Goal: Information Seeking & Learning: Learn about a topic

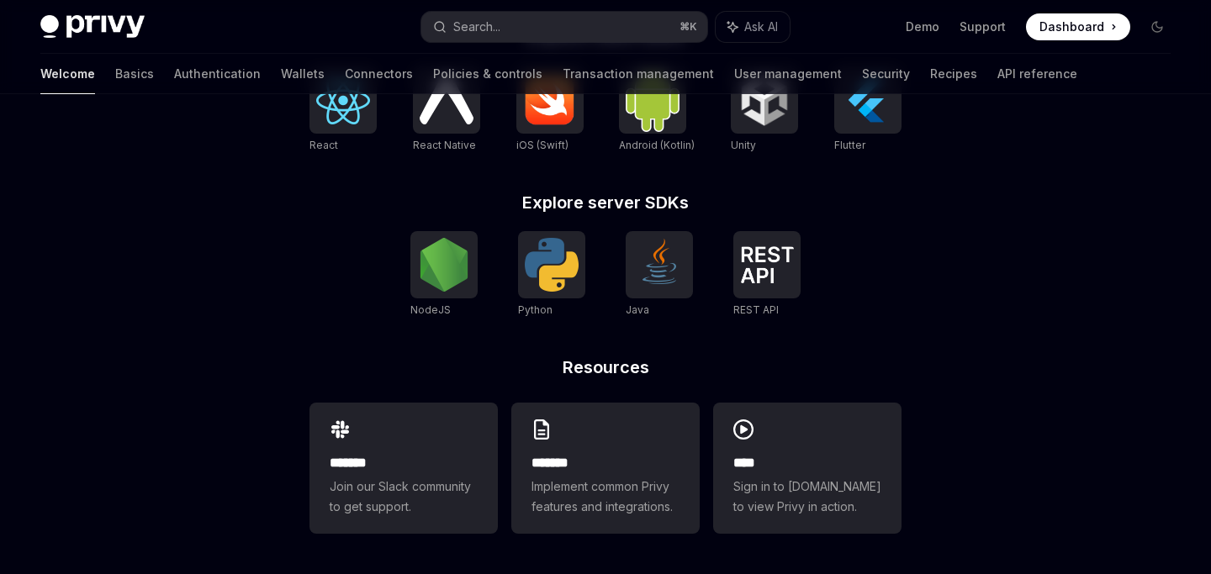
scroll to position [799, 0]
click at [874, 127] on img at bounding box center [868, 100] width 54 height 54
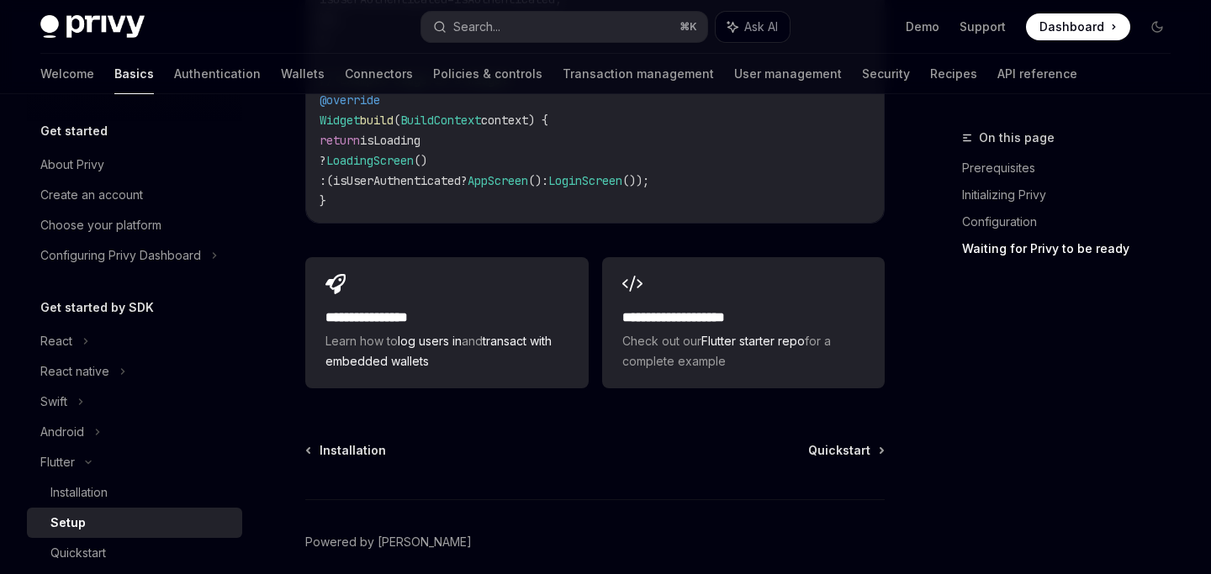
scroll to position [2026, 0]
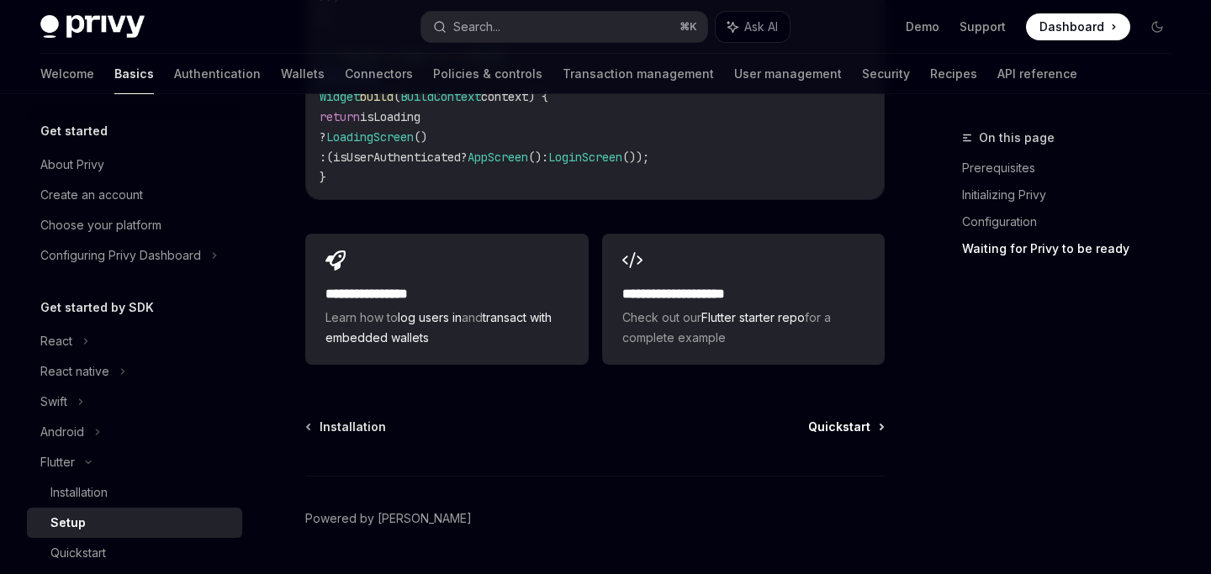
click at [845, 419] on span "Quickstart" at bounding box center [839, 427] width 62 height 17
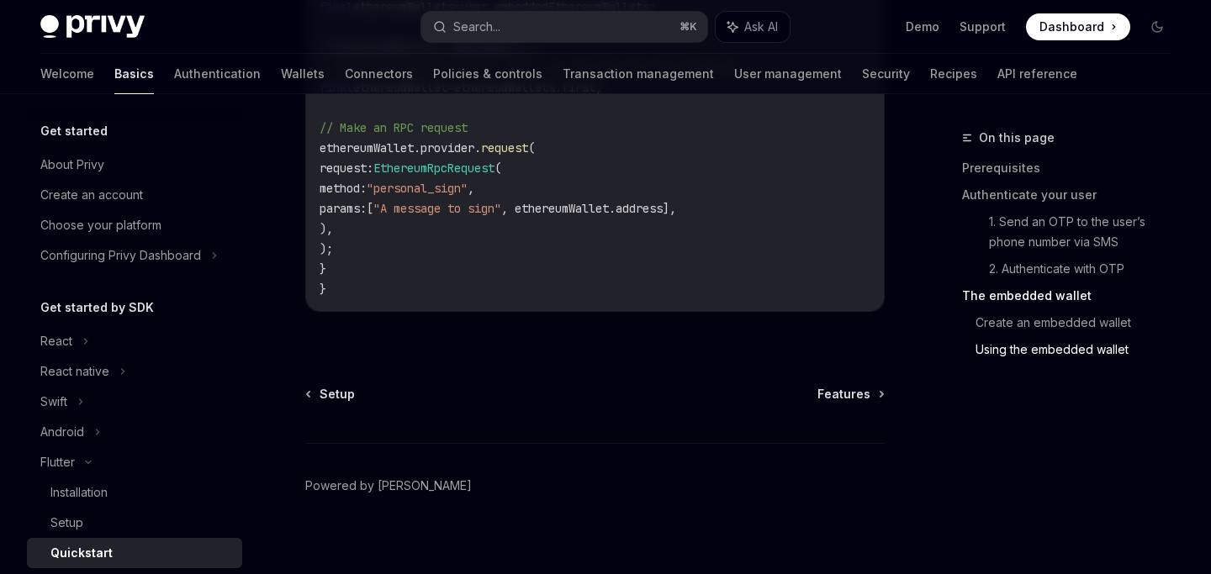
scroll to position [3500, 0]
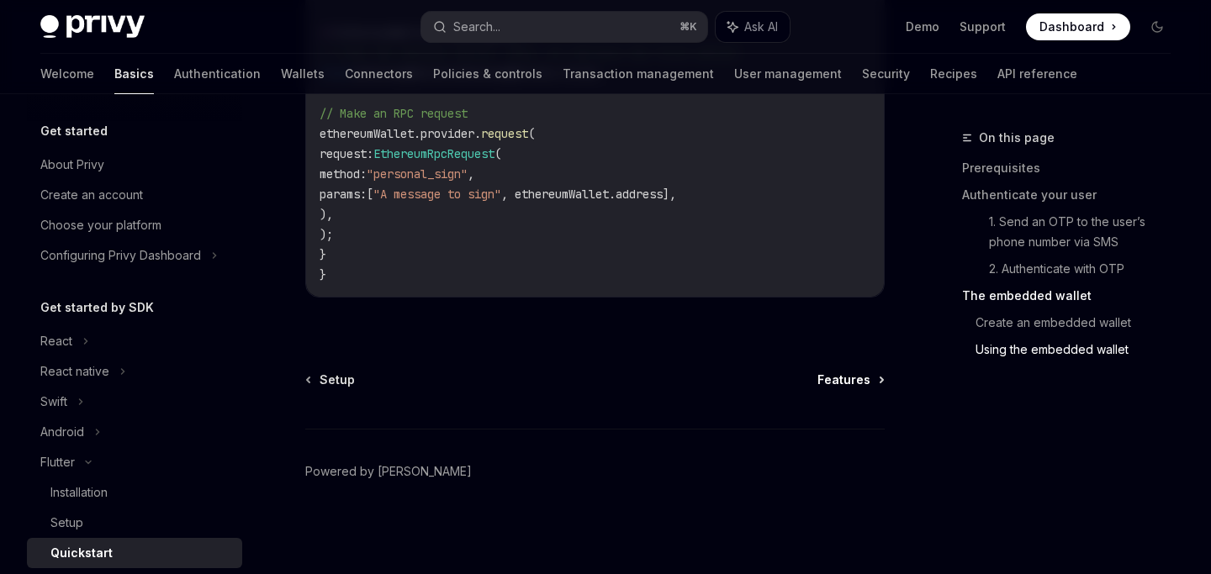
click at [874, 382] on link "Features" at bounding box center [850, 380] width 66 height 17
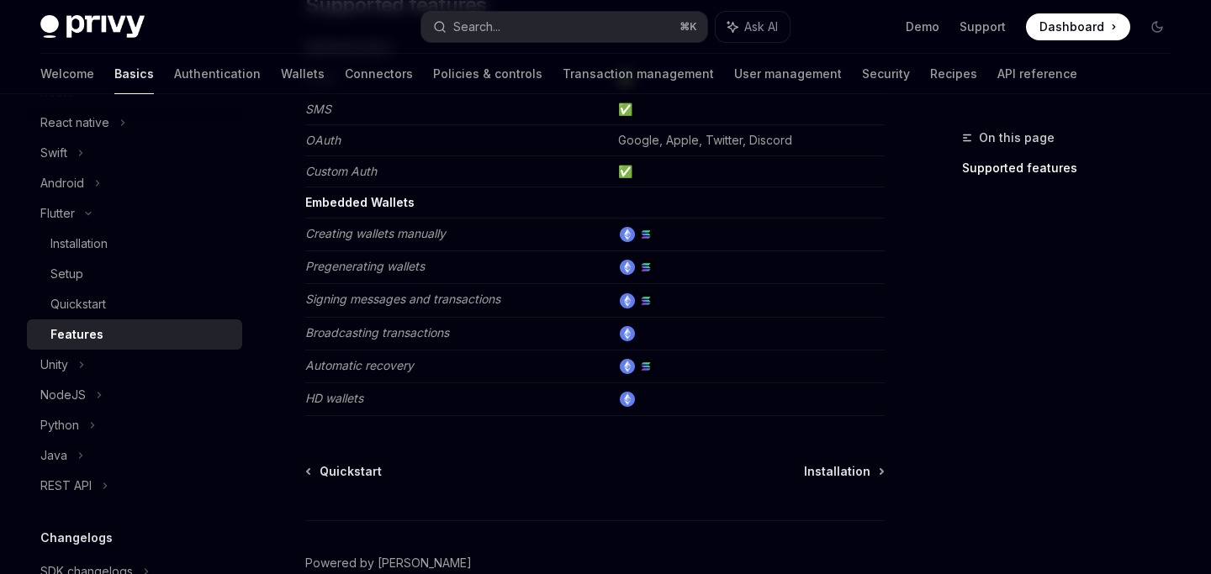
scroll to position [267, 0]
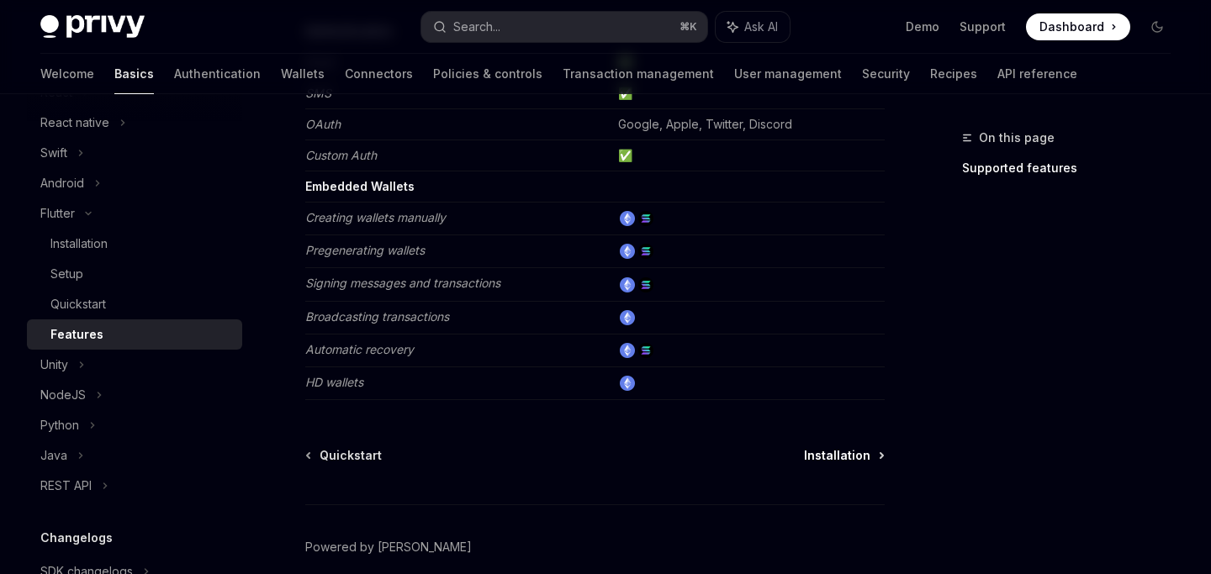
click at [824, 454] on span "Installation" at bounding box center [837, 455] width 66 height 17
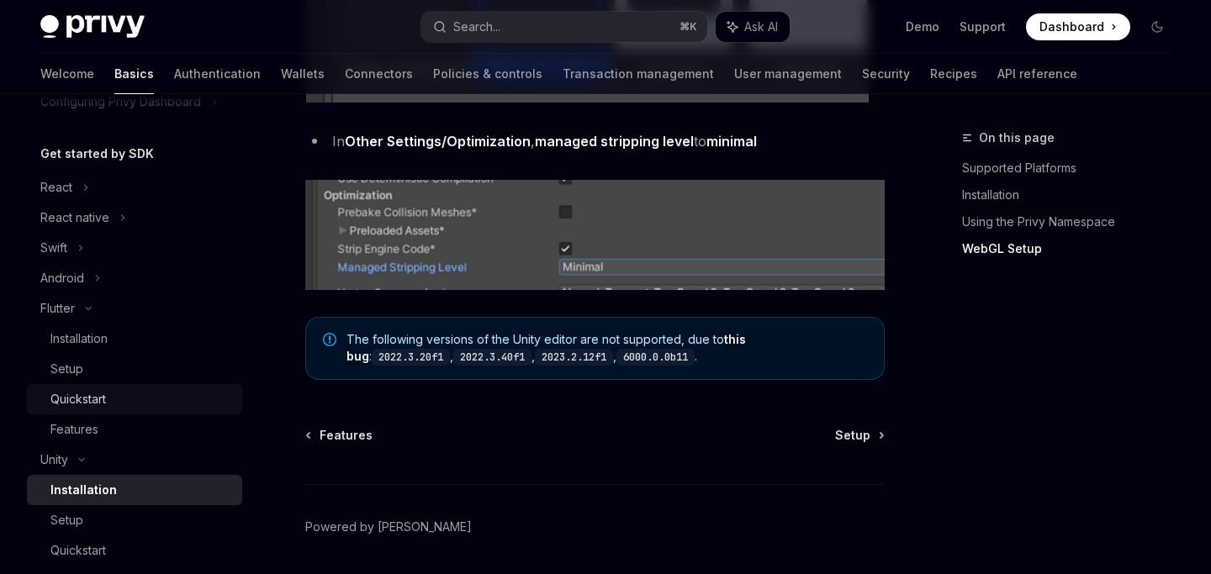
scroll to position [152, 0]
click at [119, 279] on div "Android" at bounding box center [134, 280] width 215 height 30
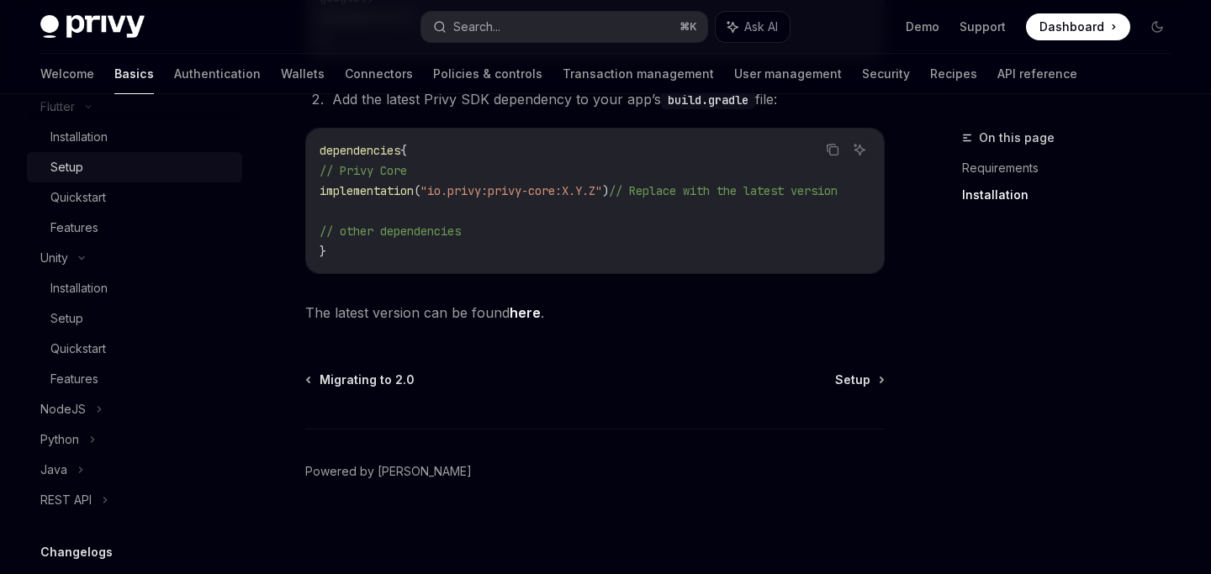
scroll to position [684, 0]
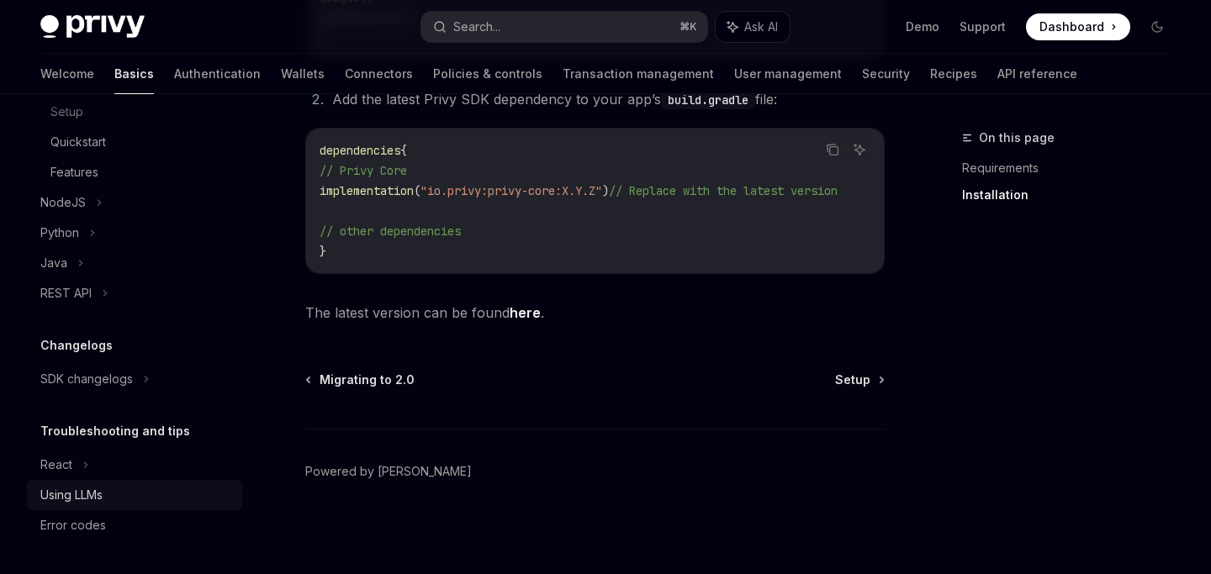
click at [108, 493] on div "Using LLMs" at bounding box center [136, 495] width 192 height 20
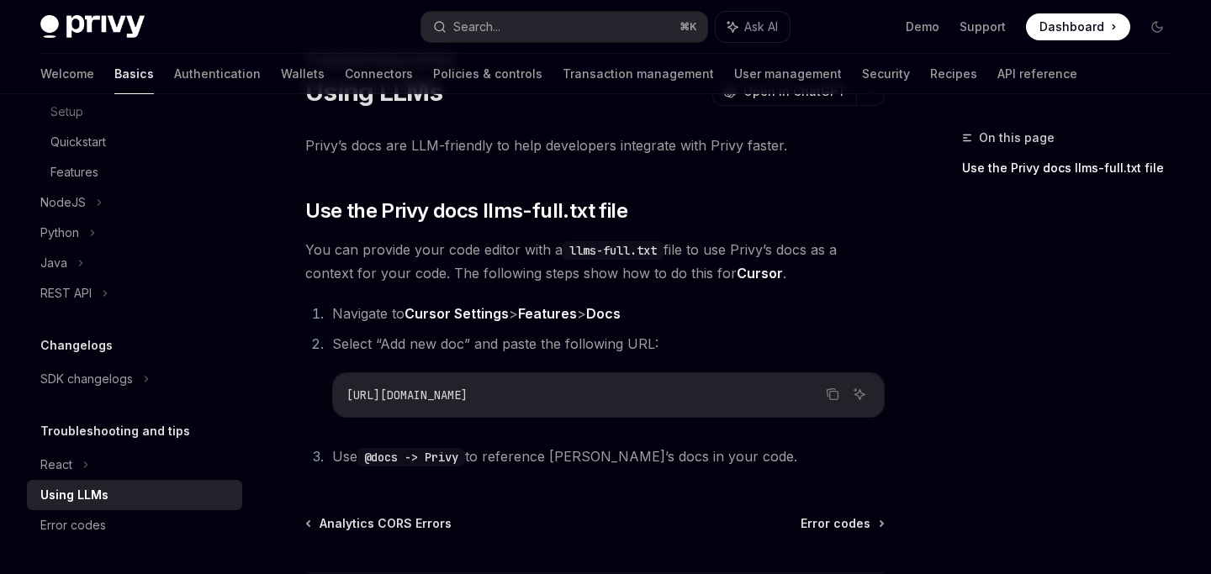
scroll to position [81, 0]
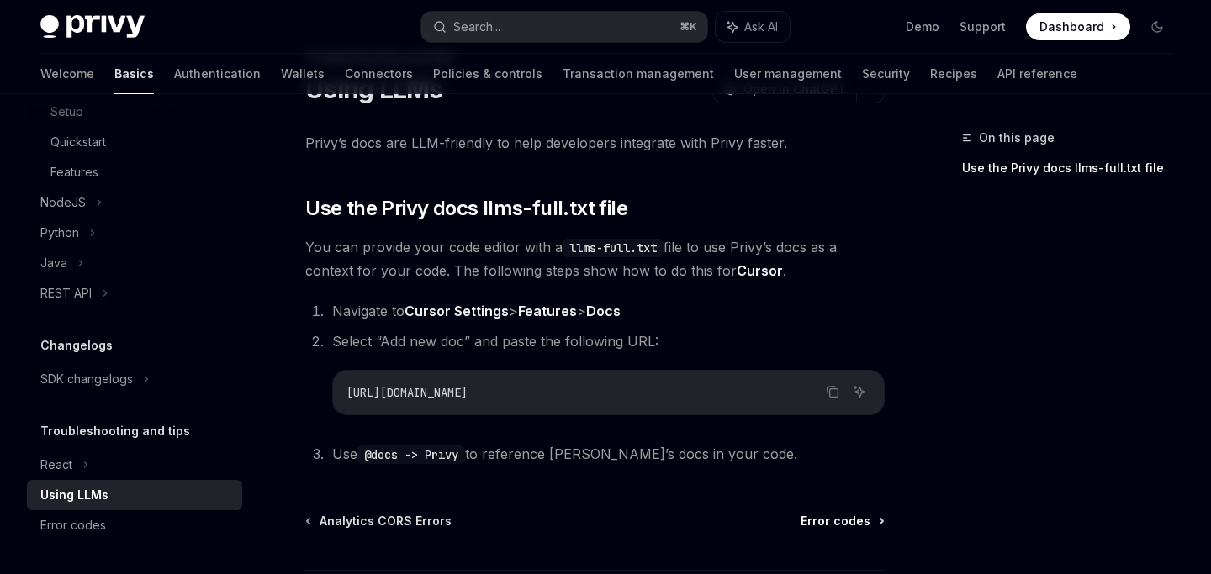
click at [815, 528] on span "Error codes" at bounding box center [835, 521] width 70 height 17
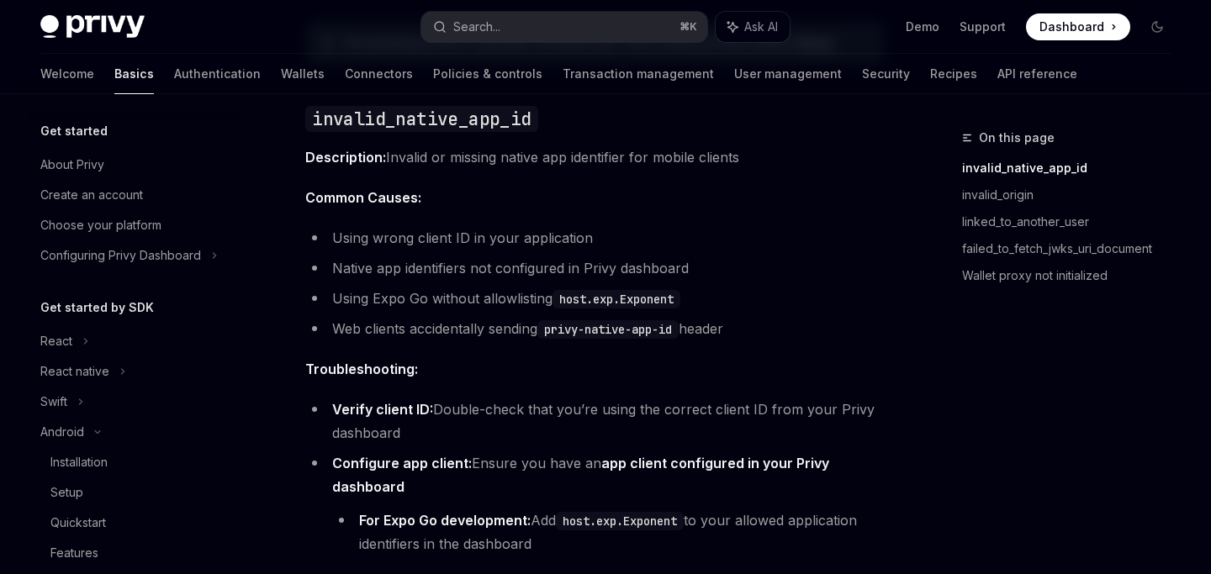
scroll to position [243, 0]
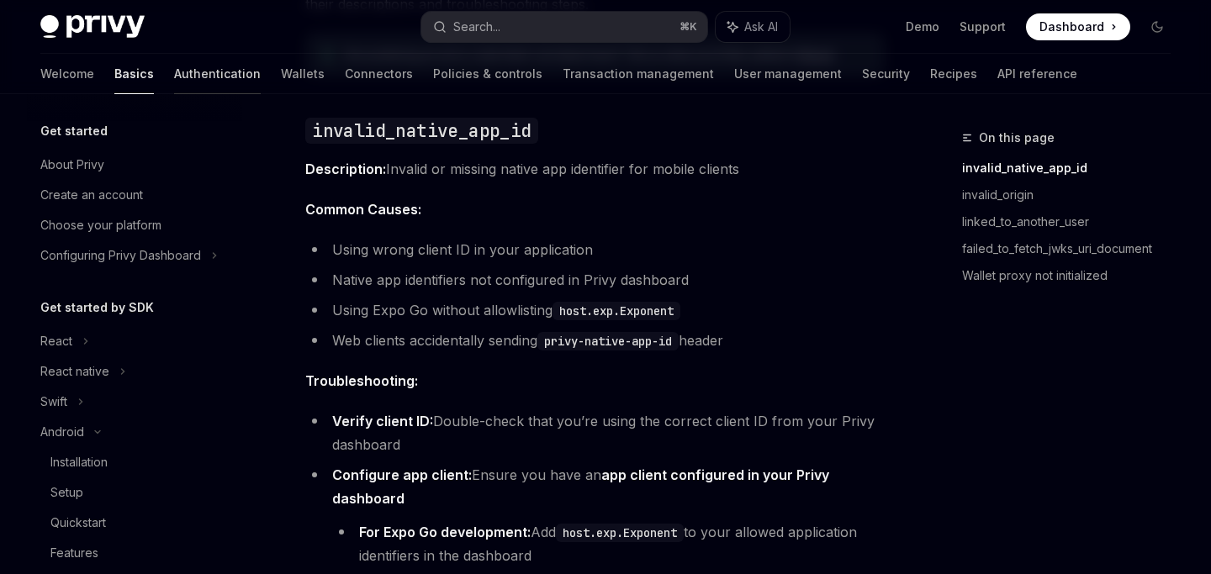
click at [174, 83] on link "Authentication" at bounding box center [217, 74] width 87 height 40
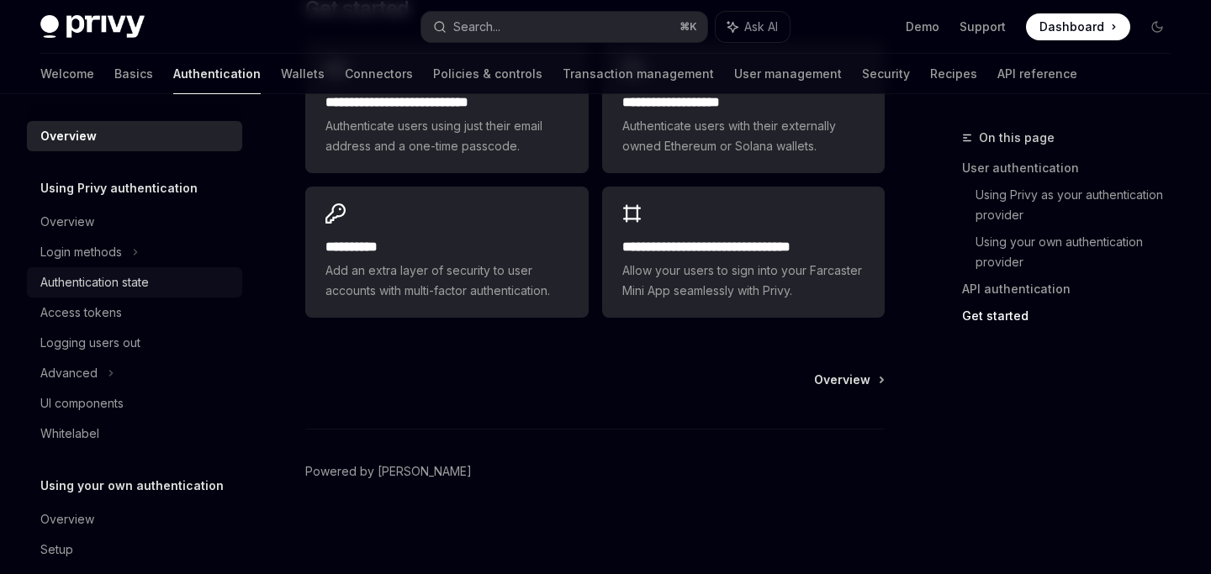
scroll to position [55, 0]
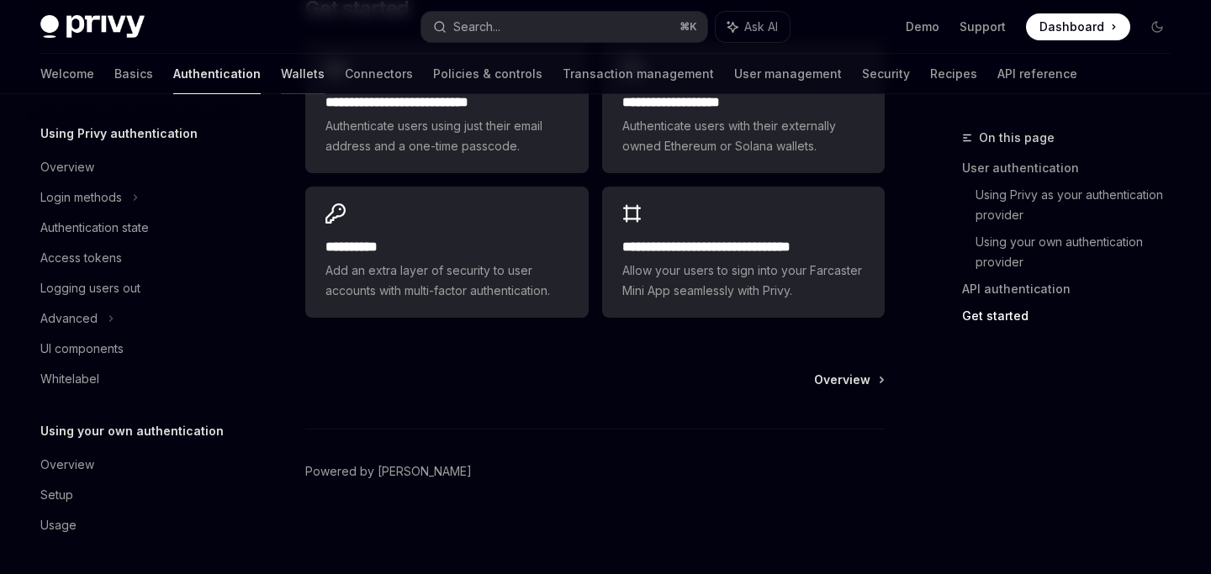
click at [281, 67] on link "Wallets" at bounding box center [303, 74] width 44 height 40
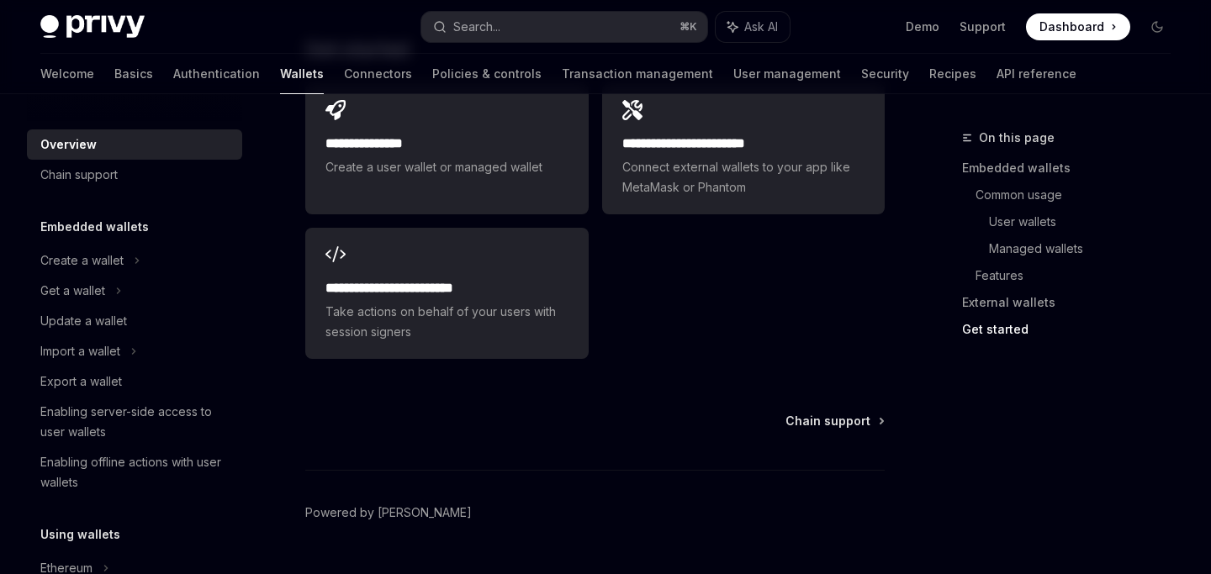
scroll to position [2892, 0]
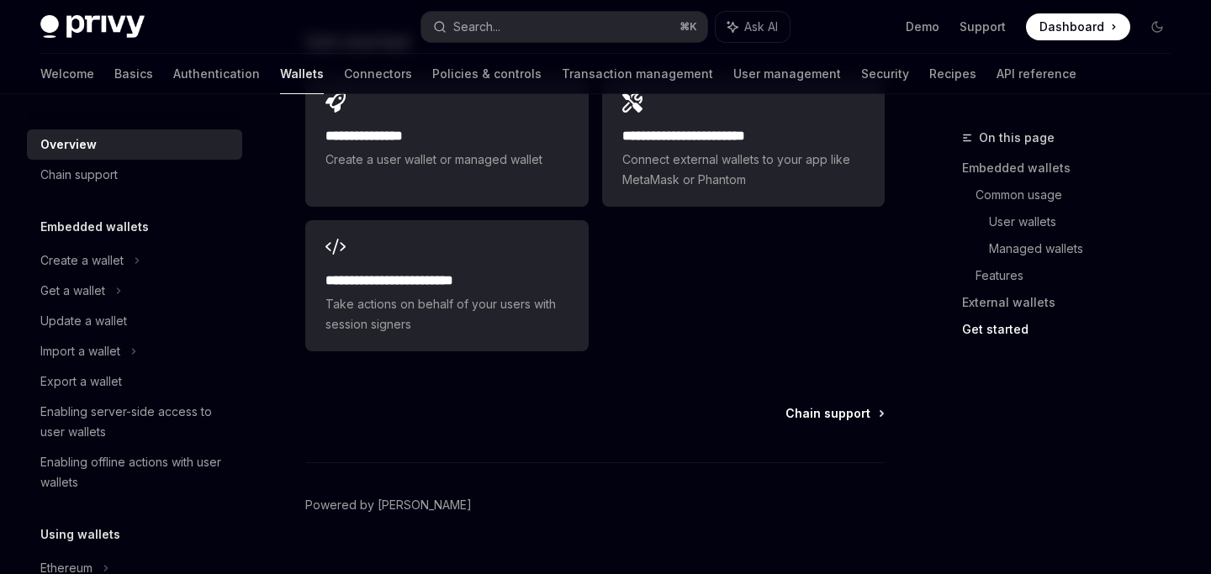
click at [844, 408] on span "Chain support" at bounding box center [827, 413] width 85 height 17
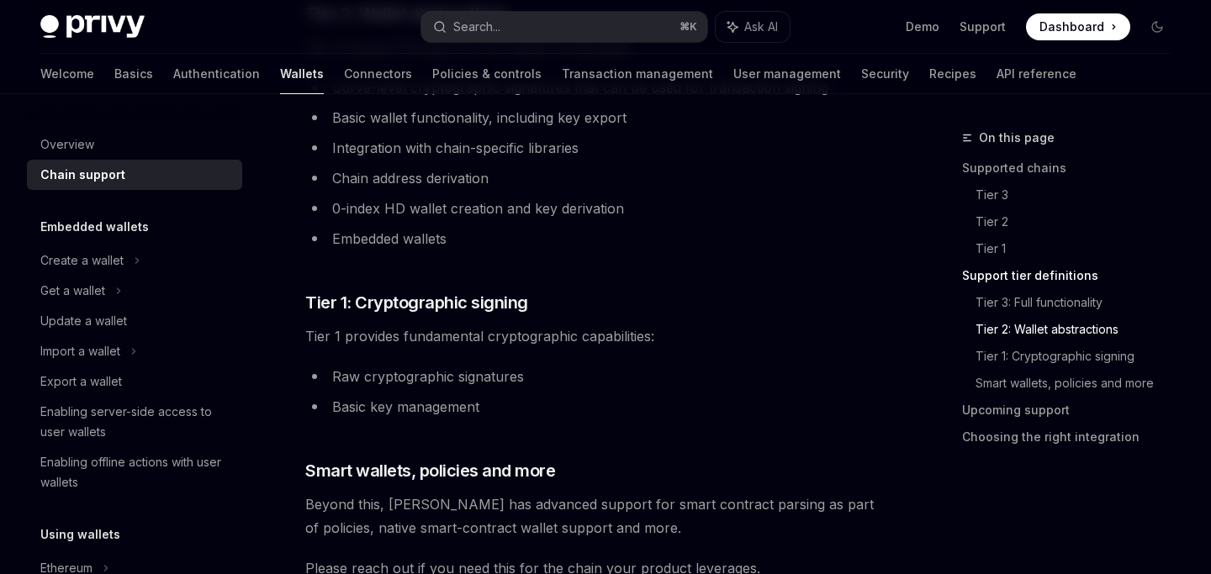
scroll to position [1321, 0]
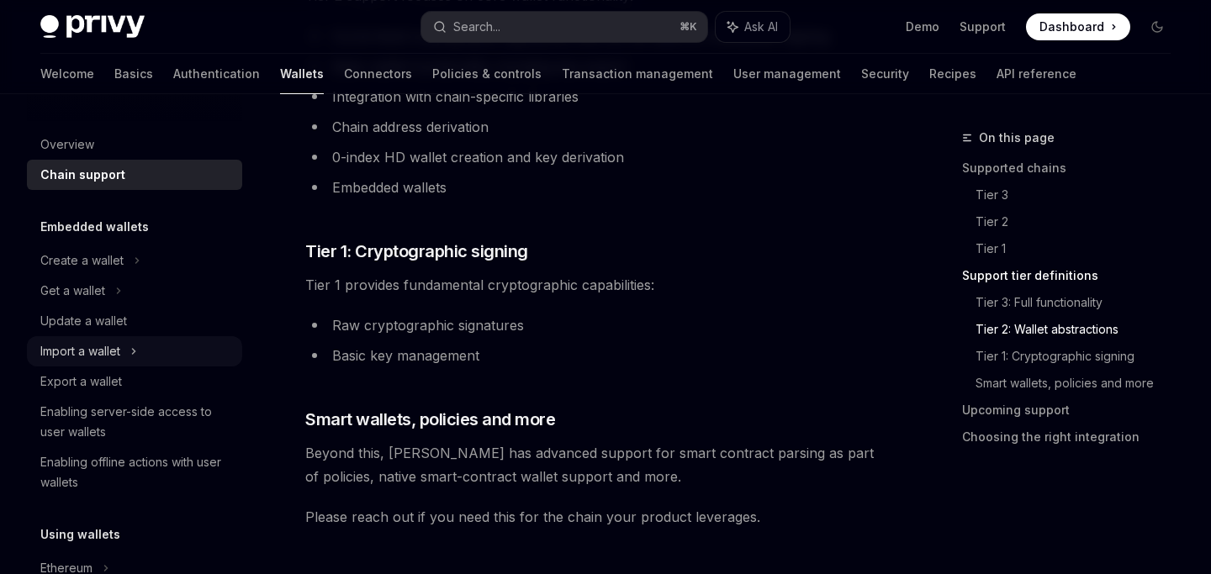
click at [92, 347] on div "Import a wallet" at bounding box center [80, 351] width 80 height 20
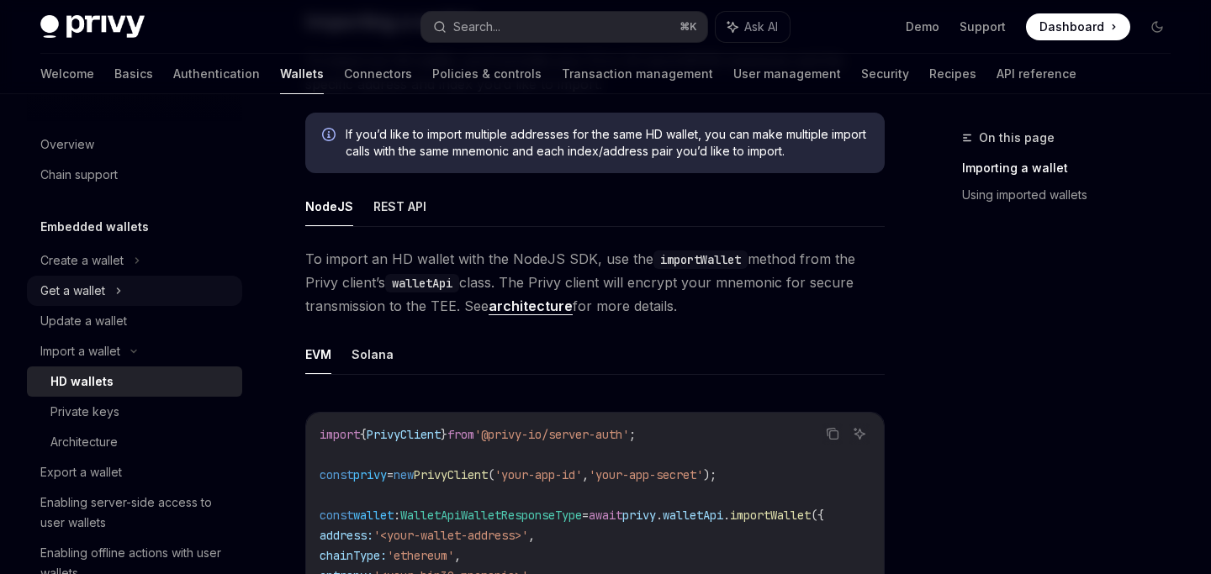
scroll to position [353, 0]
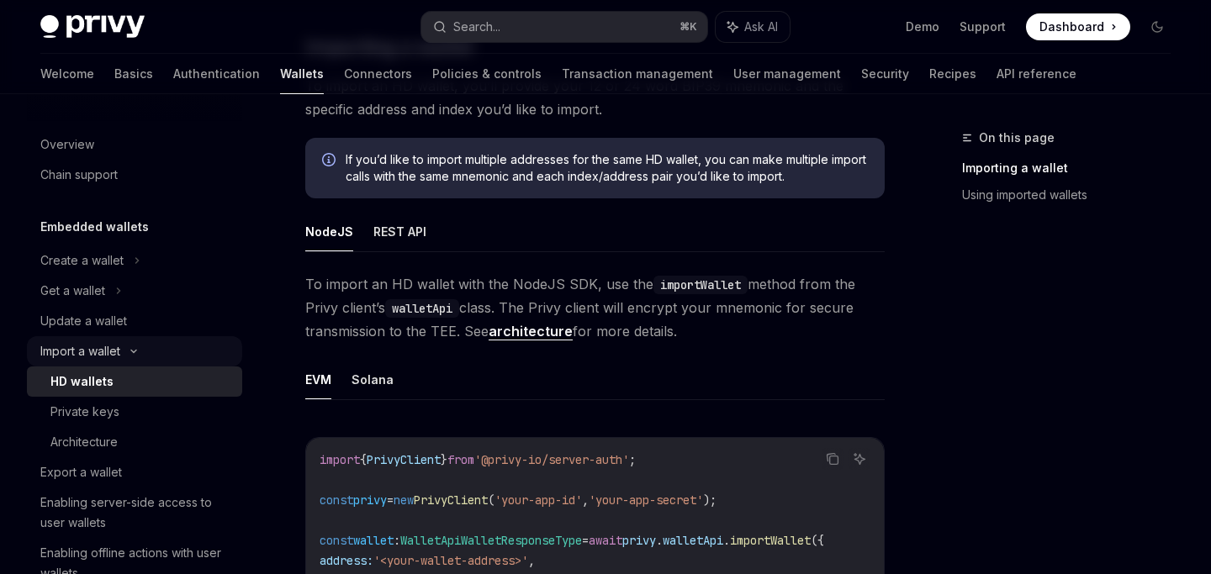
click at [119, 350] on div "Import a wallet" at bounding box center [80, 351] width 80 height 20
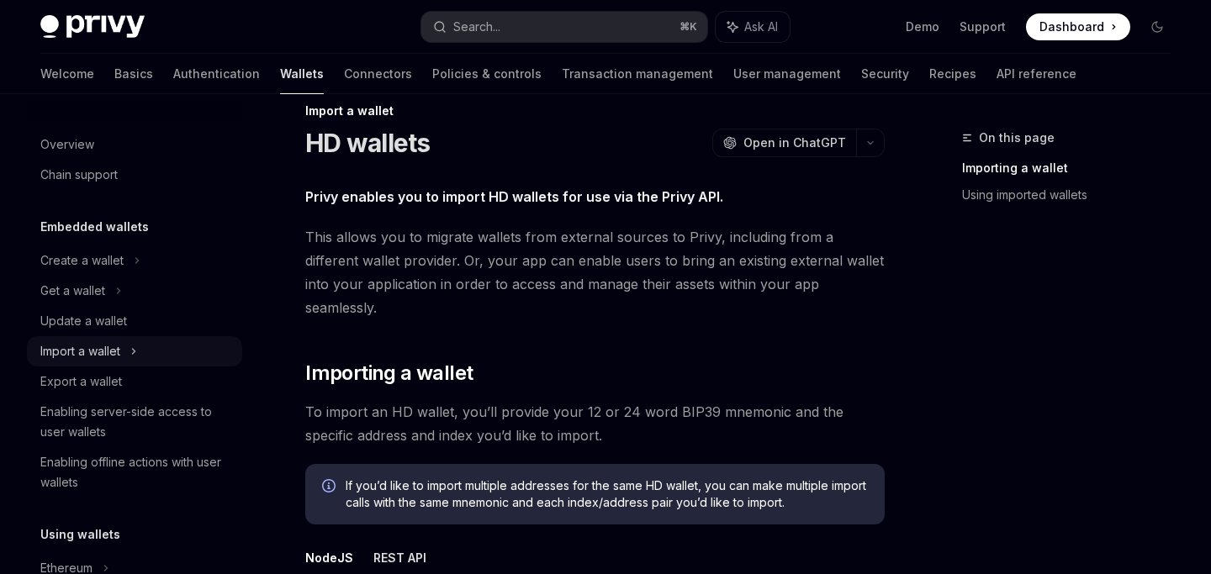
scroll to position [0, 0]
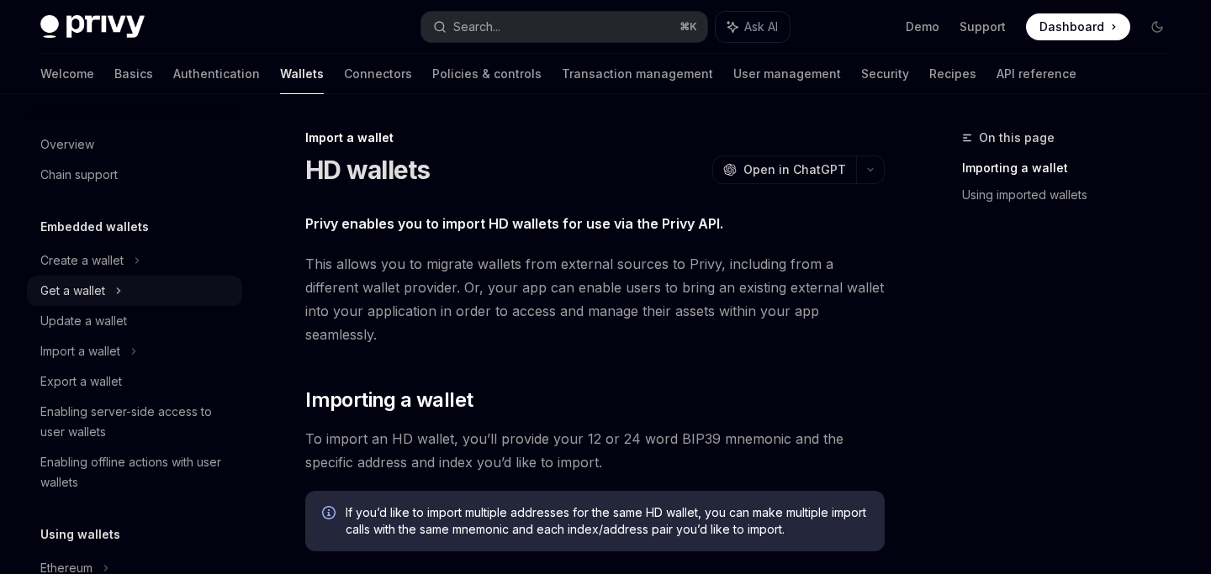
click at [111, 289] on div "Get a wallet" at bounding box center [134, 291] width 215 height 30
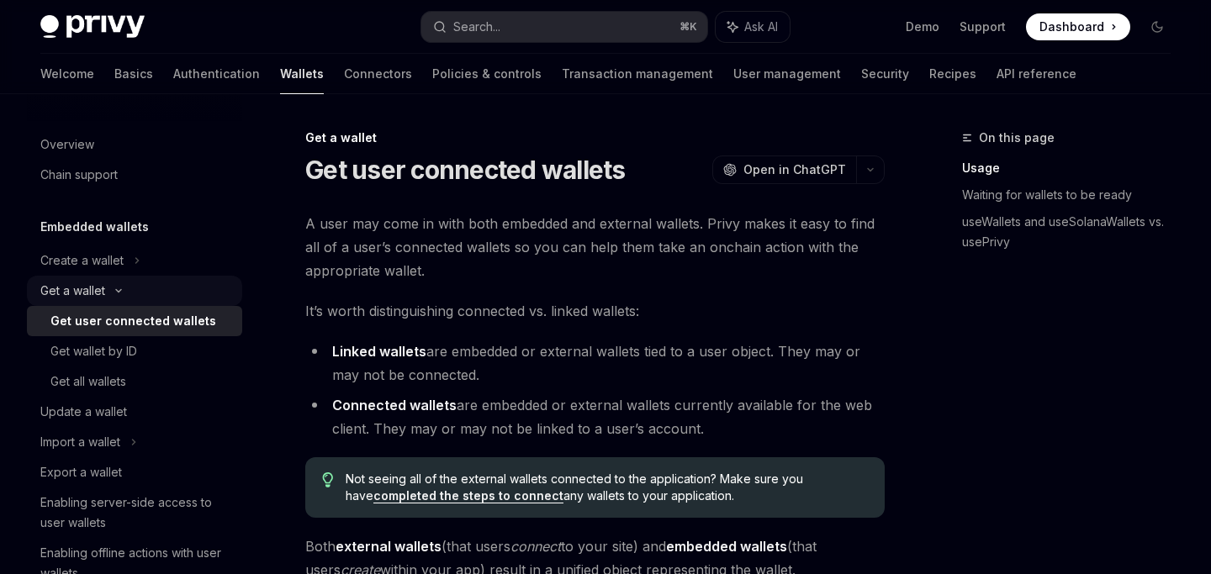
click at [111, 297] on div "Get a wallet" at bounding box center [134, 291] width 215 height 30
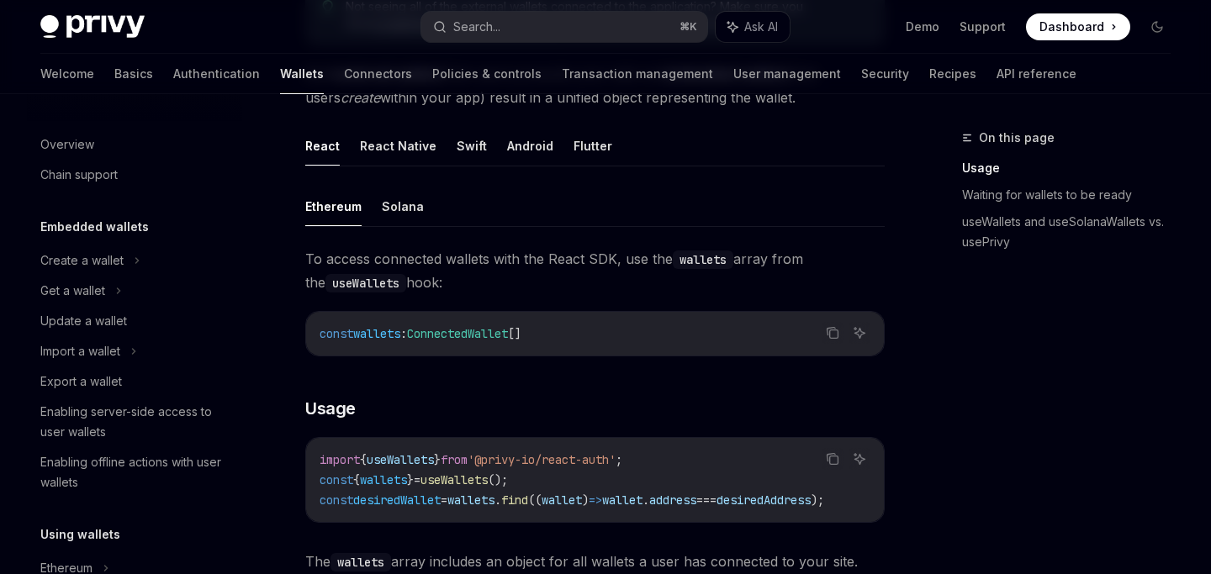
scroll to position [478, 0]
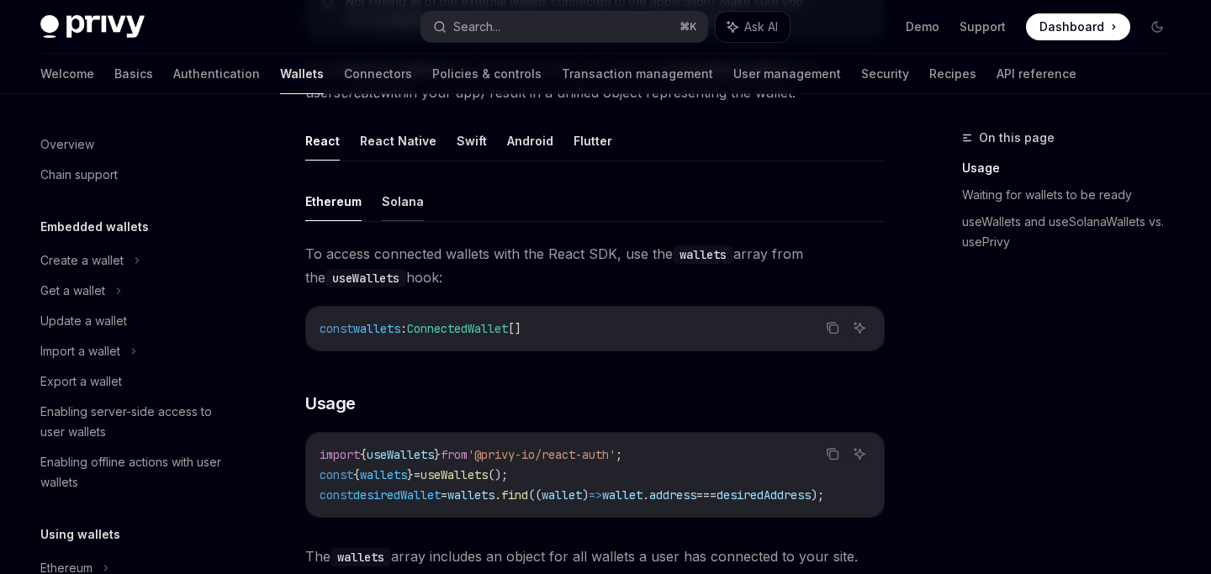
click at [404, 202] on button "Solana" at bounding box center [403, 202] width 42 height 40
click at [585, 146] on button "Flutter" at bounding box center [592, 141] width 39 height 40
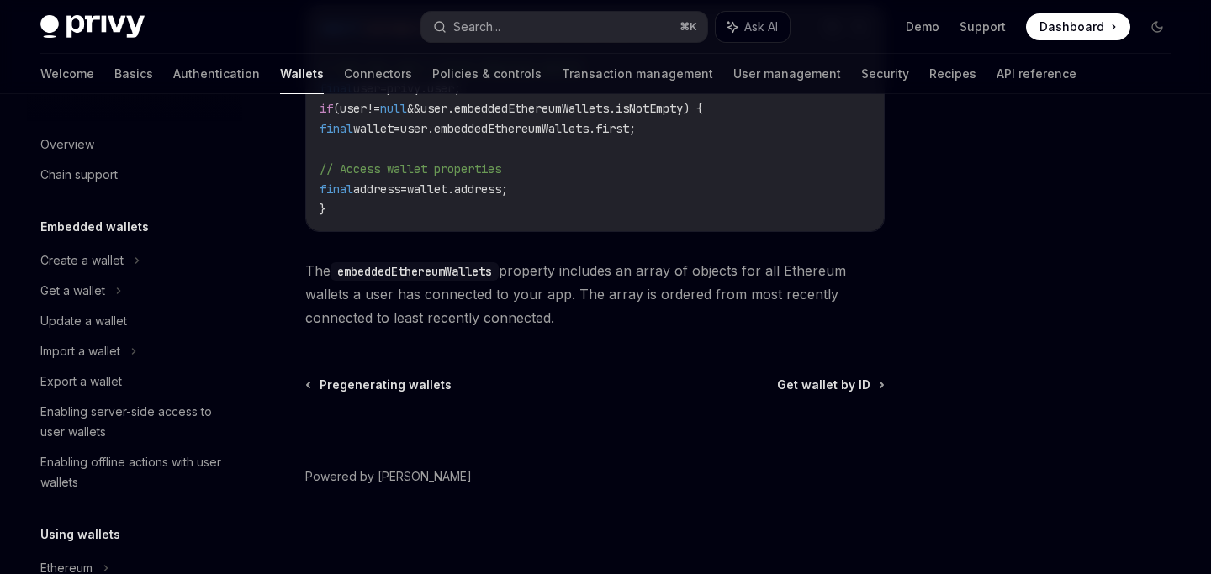
scroll to position [903, 0]
click at [794, 392] on span "Get wallet by ID" at bounding box center [823, 383] width 93 height 17
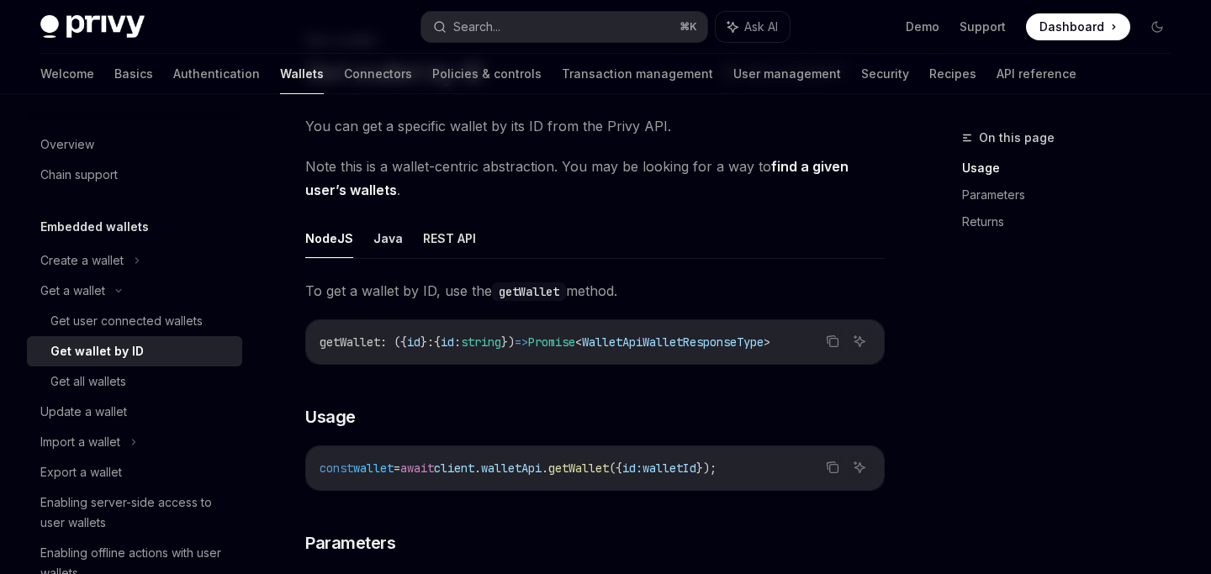
scroll to position [101, 0]
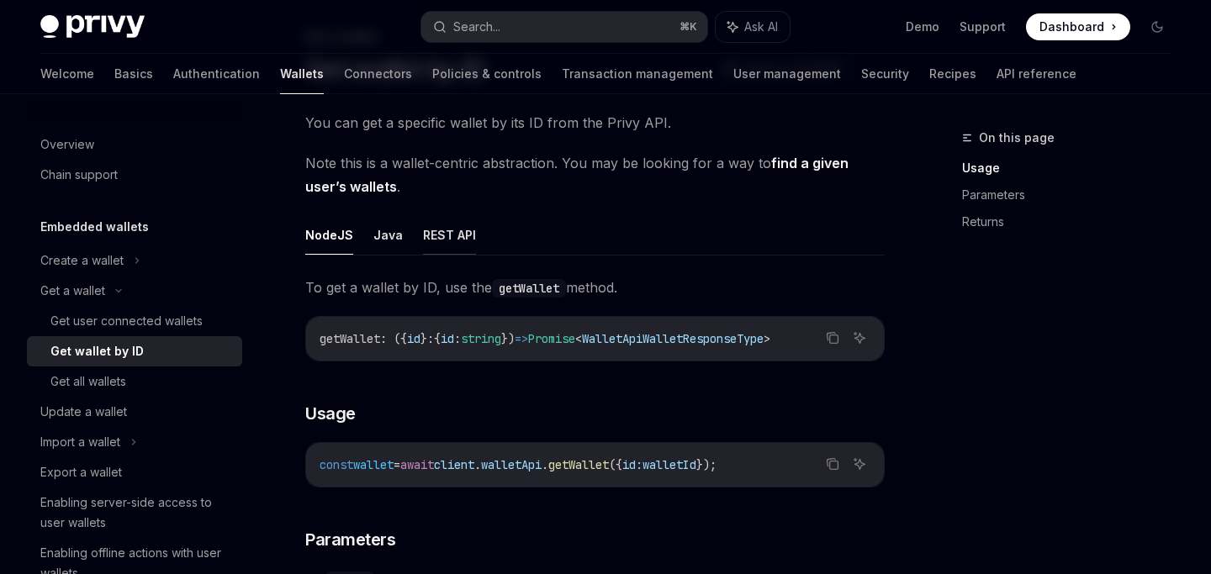
click at [450, 227] on button "REST API" at bounding box center [449, 235] width 53 height 40
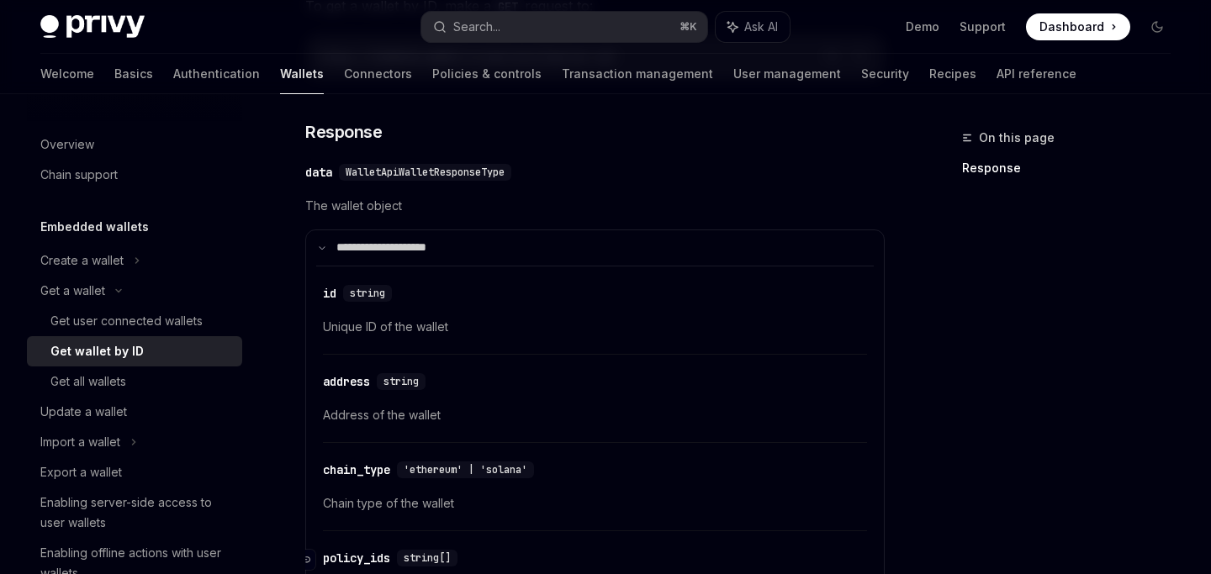
scroll to position [178, 0]
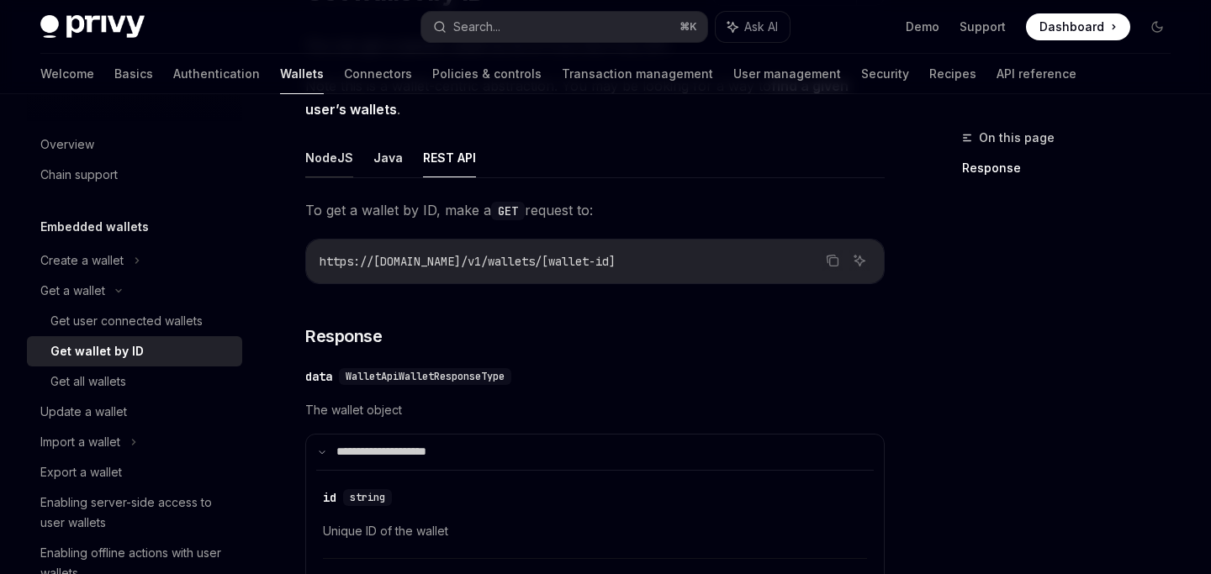
click at [345, 154] on button "NodeJS" at bounding box center [329, 158] width 48 height 40
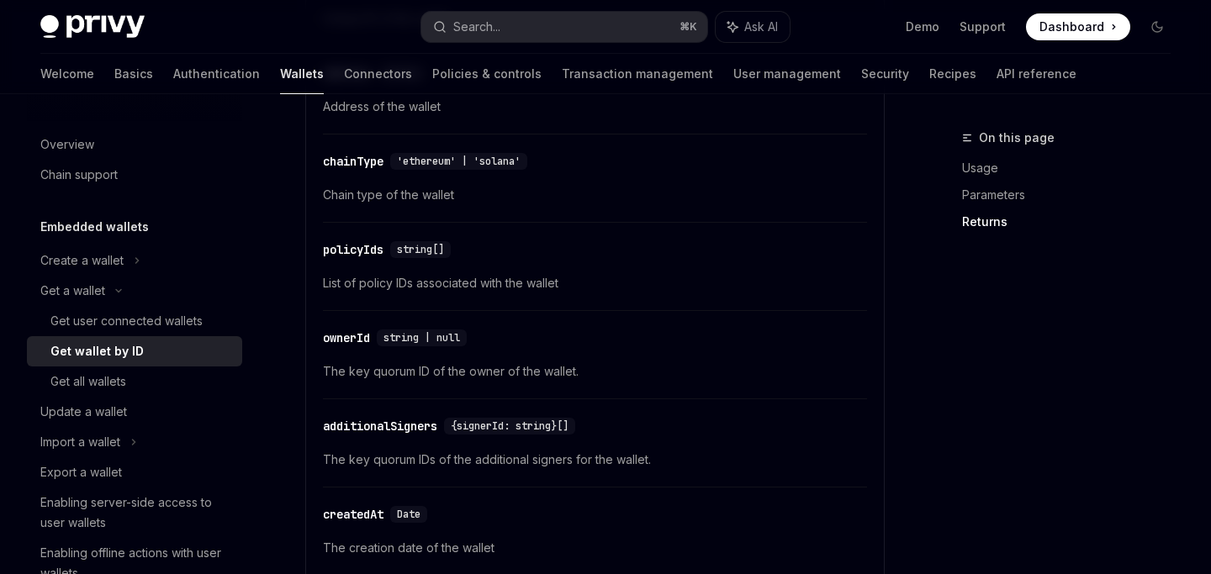
scroll to position [1223, 0]
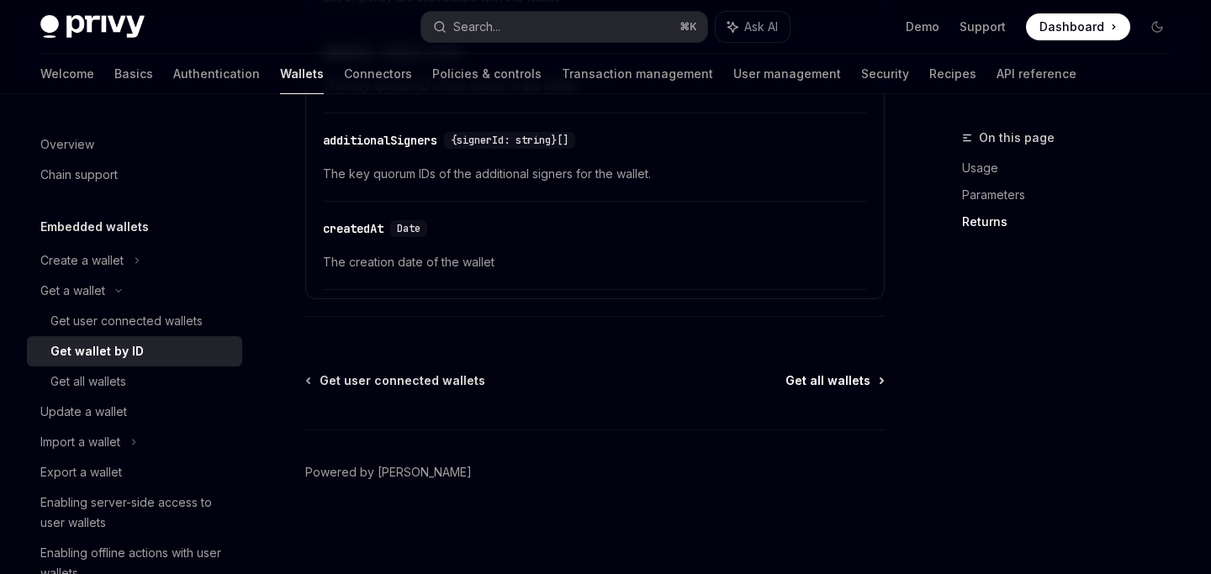
click at [822, 372] on span "Get all wallets" at bounding box center [827, 380] width 85 height 17
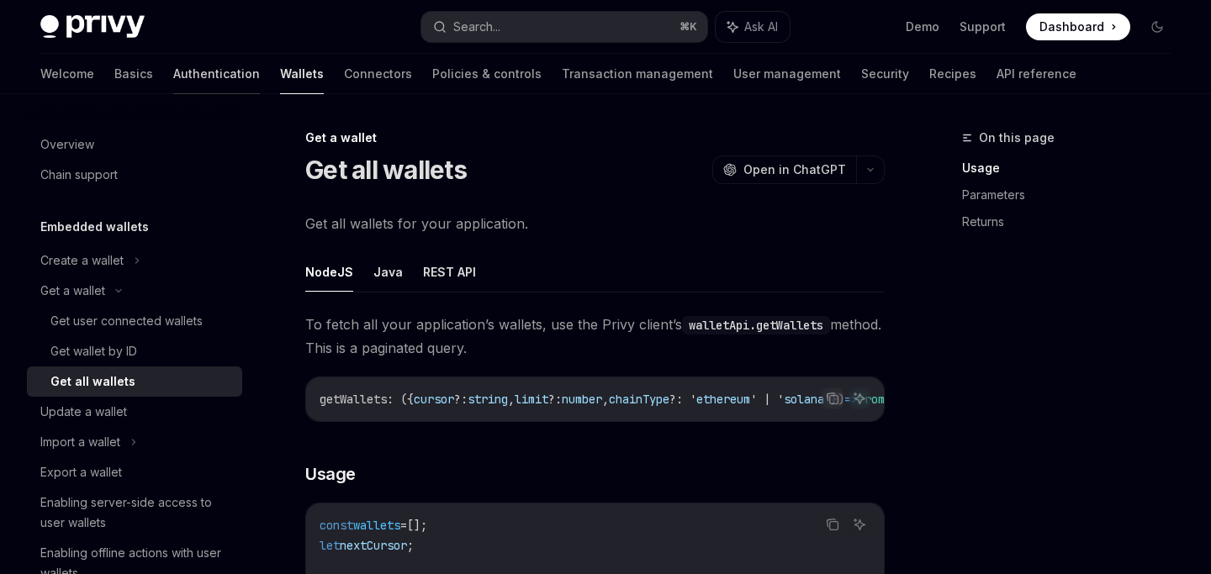
click at [173, 65] on link "Authentication" at bounding box center [216, 74] width 87 height 40
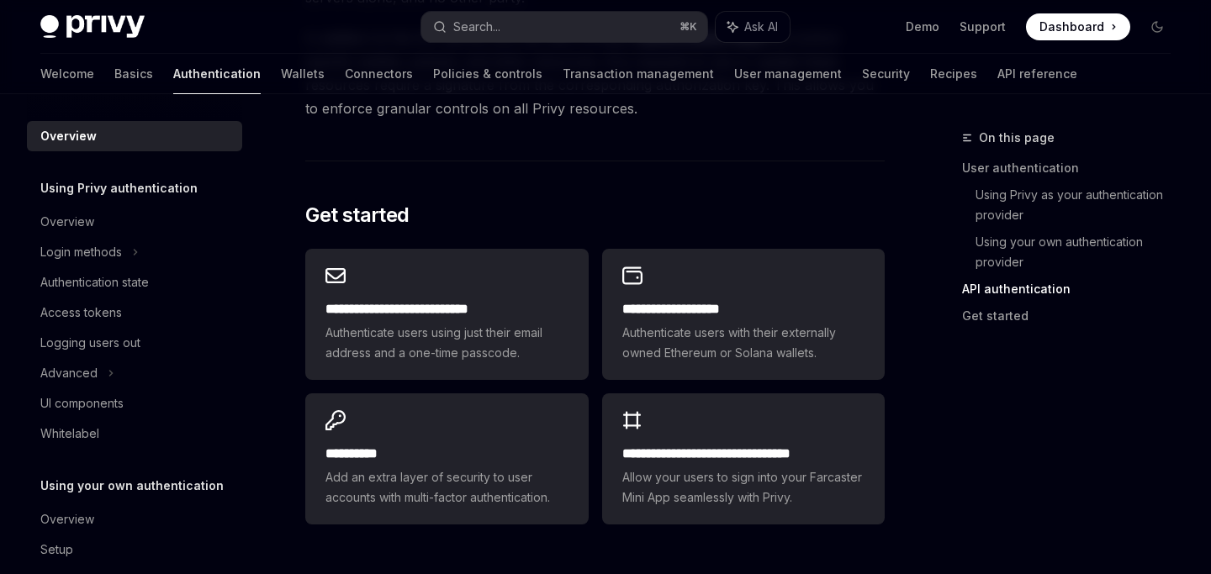
scroll to position [1478, 0]
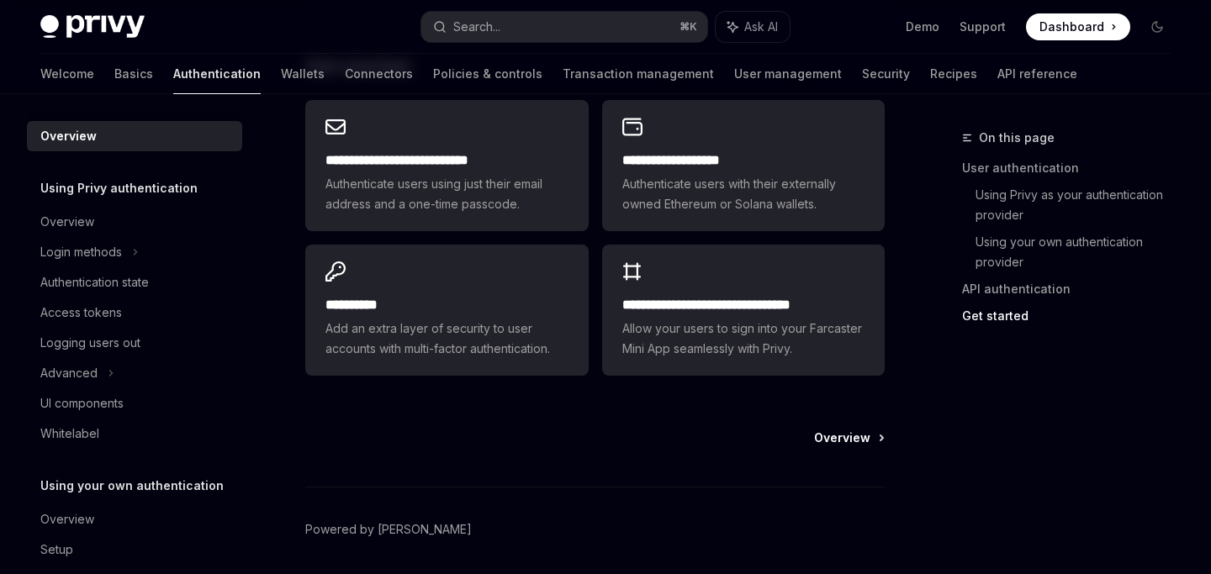
click at [848, 437] on span "Overview" at bounding box center [842, 438] width 56 height 17
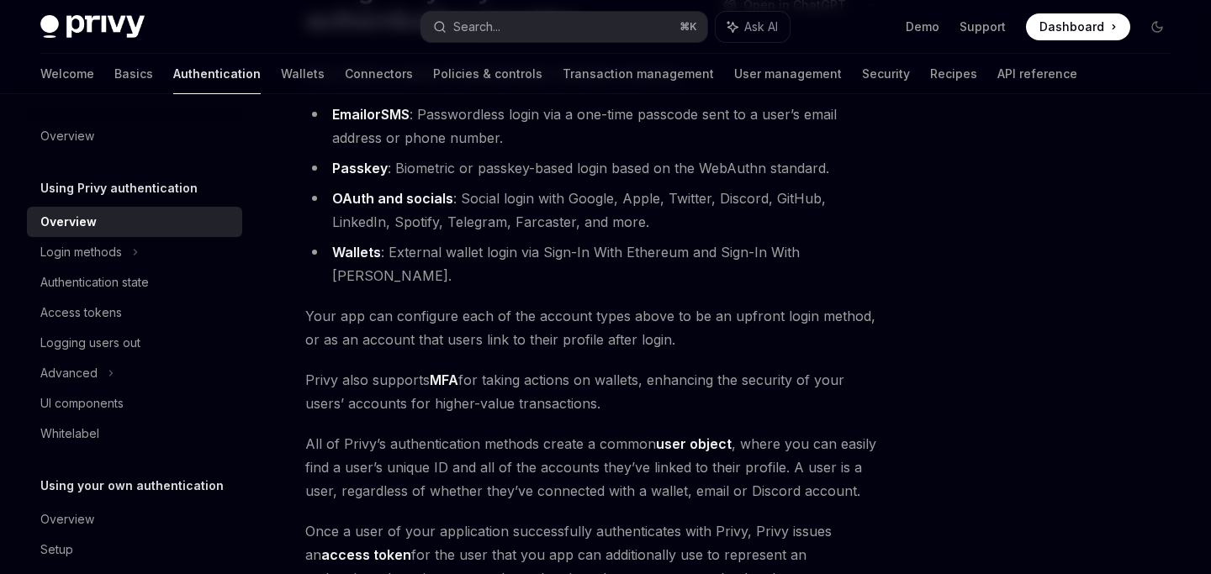
scroll to position [422, 0]
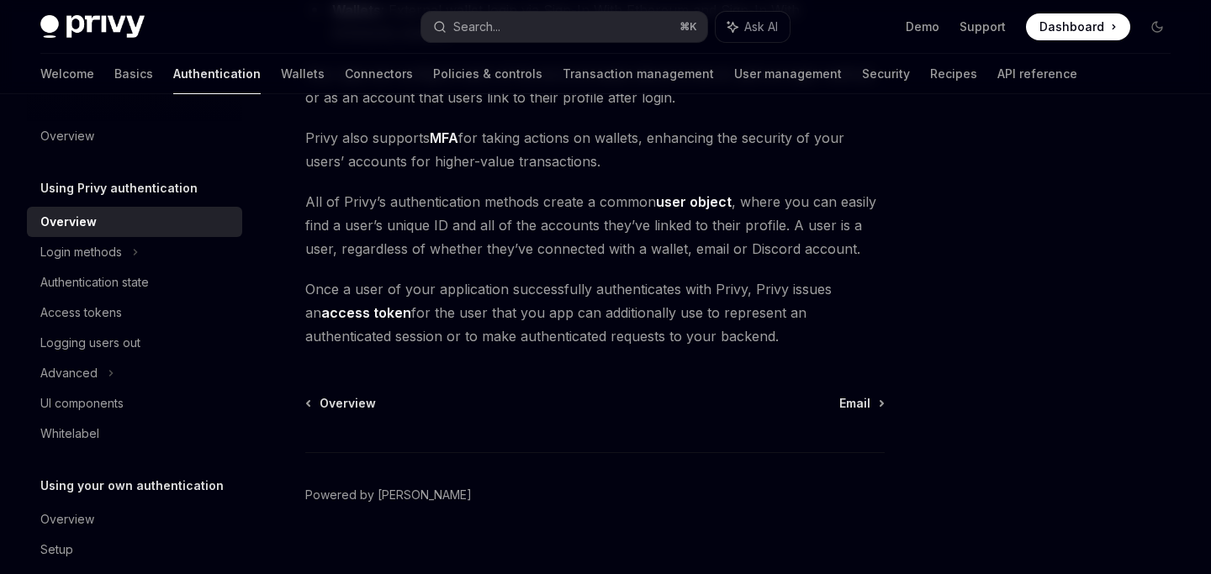
click at [877, 395] on div "Overview Email Powered by Mintlify" at bounding box center [594, 496] width 579 height 203
click at [859, 395] on div "Overview Email Powered by Mintlify" at bounding box center [594, 496] width 579 height 203
click at [861, 395] on span "Email" at bounding box center [854, 403] width 31 height 17
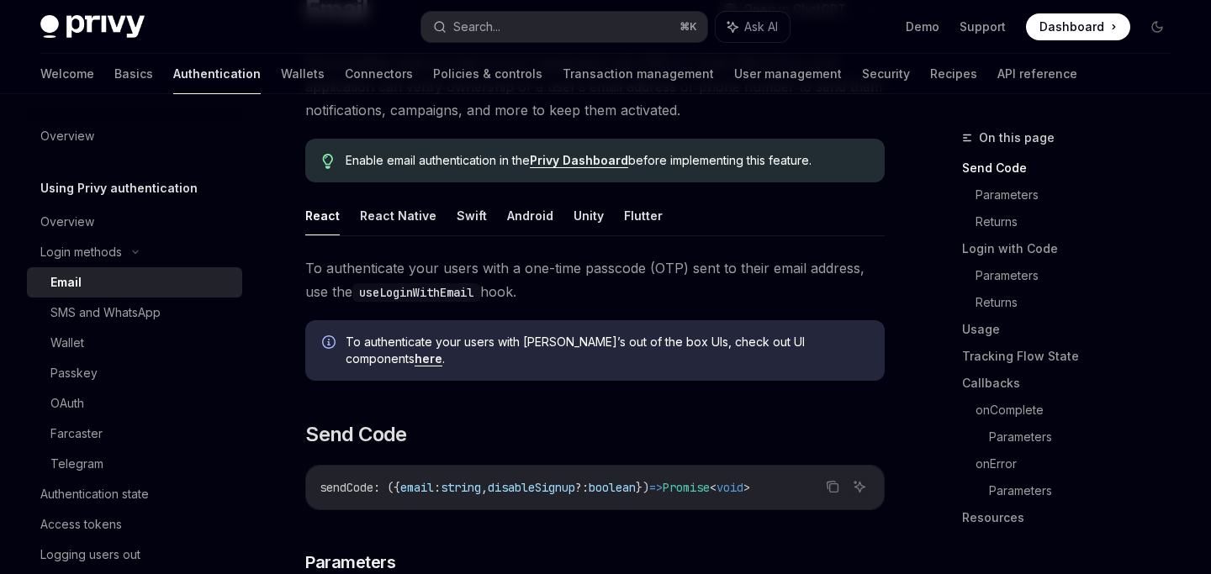
scroll to position [123, 0]
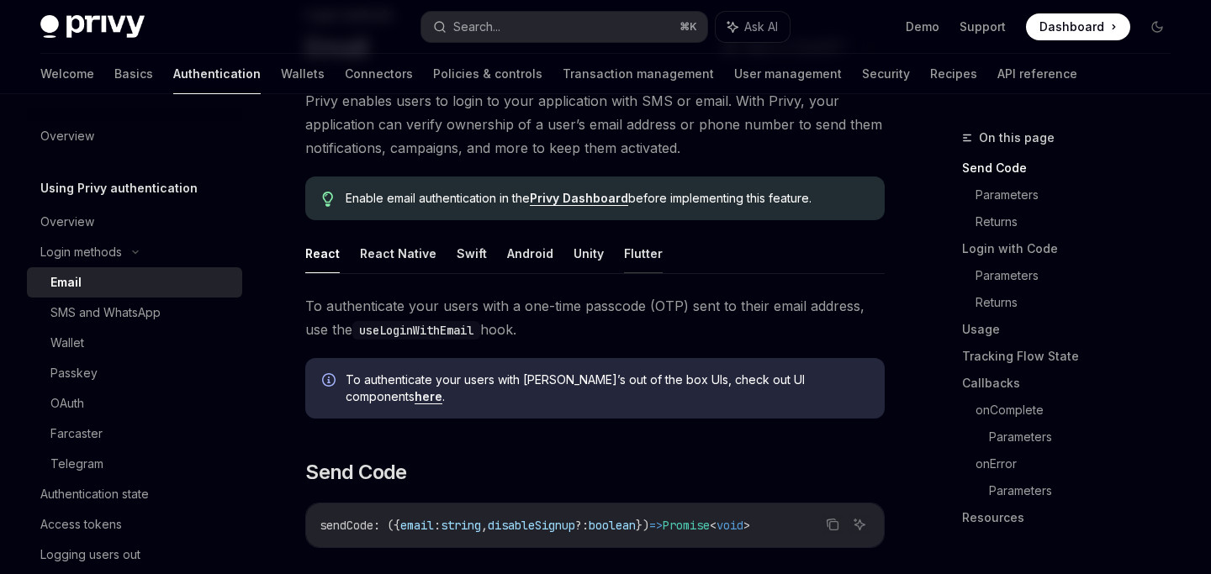
click at [653, 260] on button "Flutter" at bounding box center [643, 254] width 39 height 40
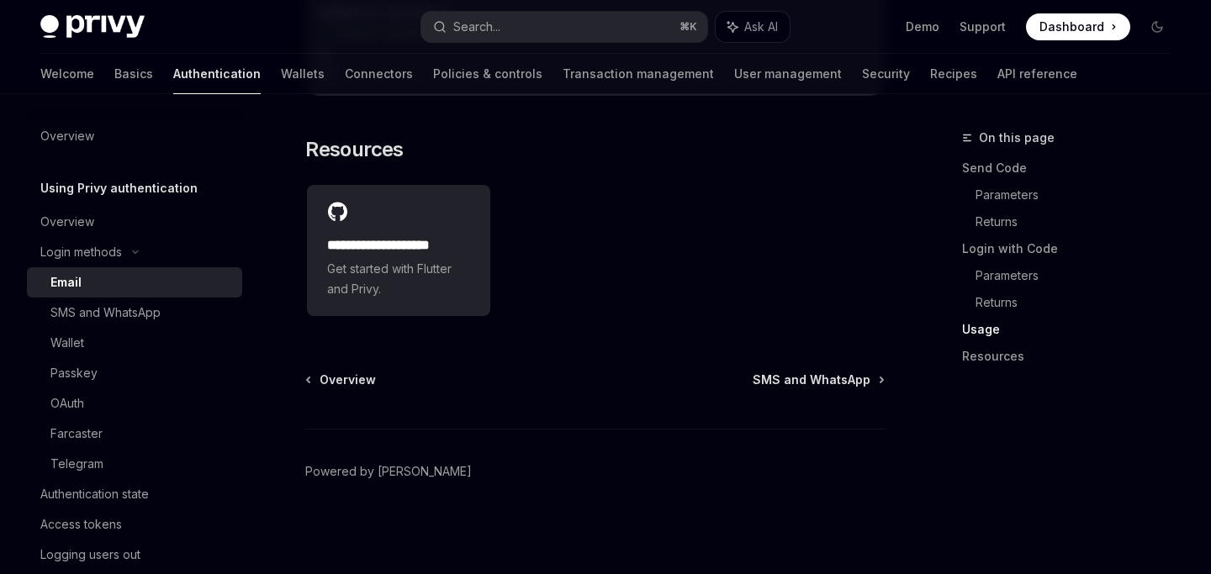
scroll to position [2009, 0]
click at [90, 471] on div "Telegram" at bounding box center [76, 464] width 53 height 20
type textarea "*"
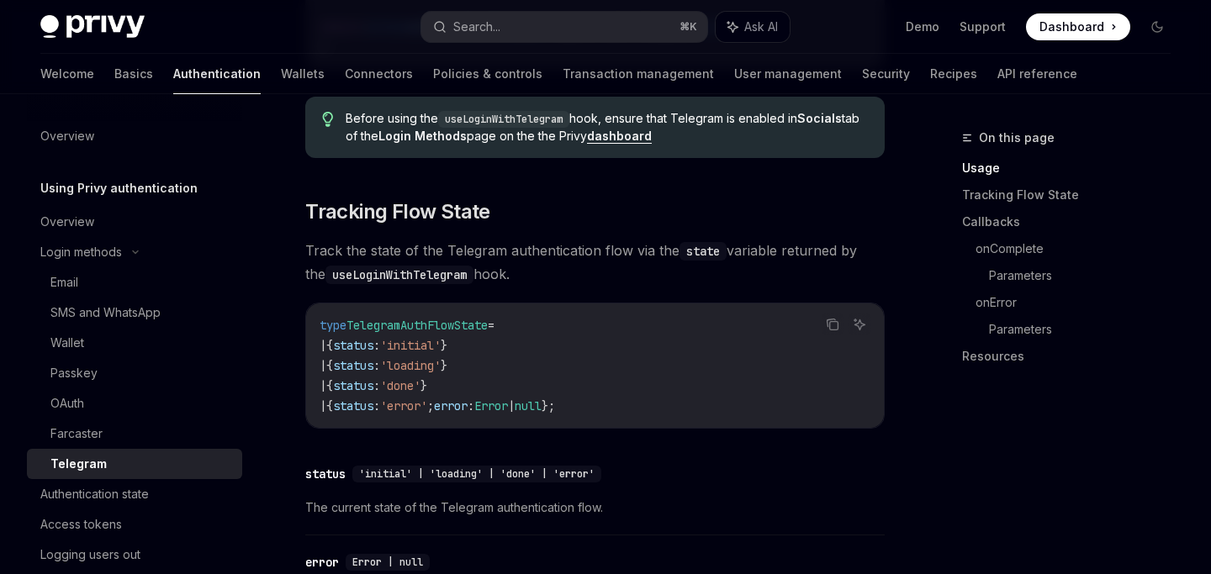
scroll to position [1228, 0]
